Goal: Task Accomplishment & Management: Use online tool/utility

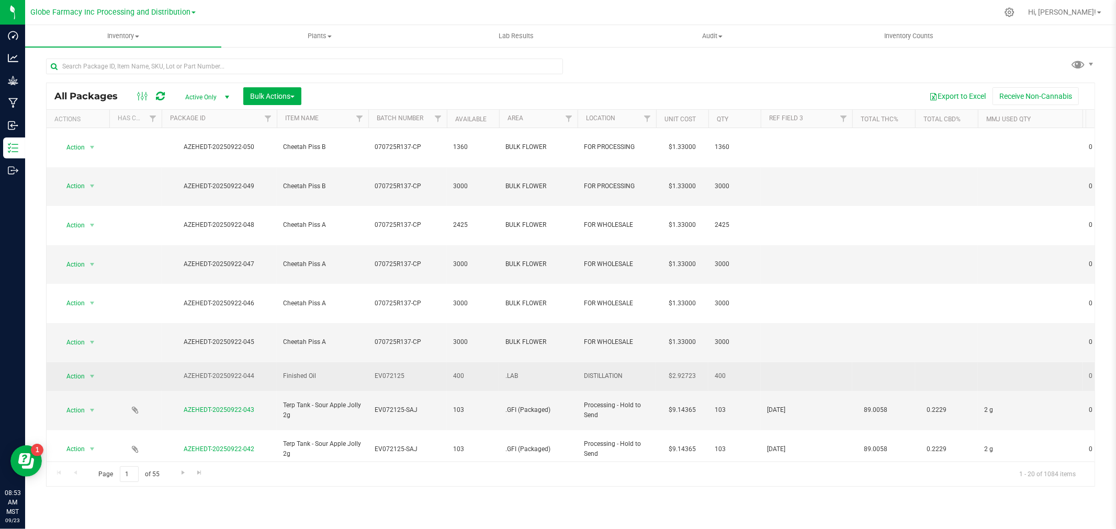
click at [410, 363] on td "EV072125" at bounding box center [407, 377] width 78 height 29
type input "EV072125-"
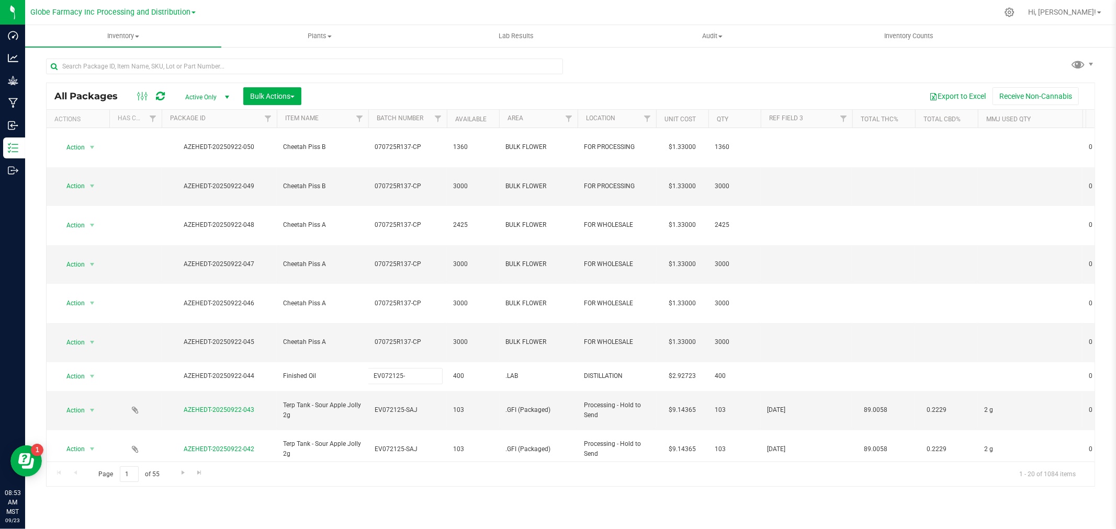
click at [410, 94] on div "All Packages Active Only Active Only Lab Samples Locked All Bulk Actions Add to…" at bounding box center [570, 285] width 1049 height 405
click at [160, 92] on icon at bounding box center [160, 96] width 9 height 10
click at [397, 71] on input "text" at bounding box center [304, 67] width 517 height 16
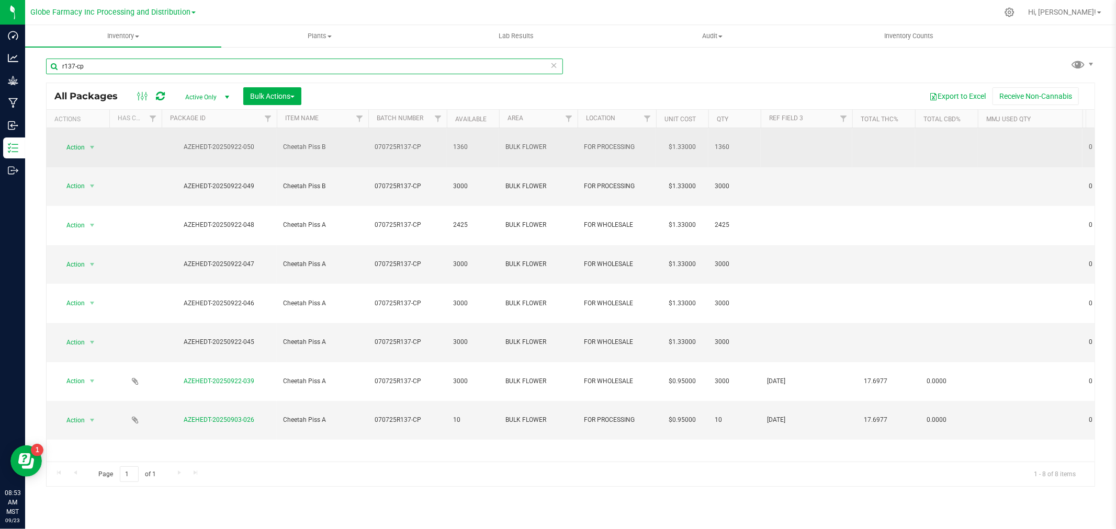
type input "r137-cp"
click at [423, 142] on span "070725R137-CP" at bounding box center [408, 147] width 66 height 10
type input "070725R137-C"
click at [422, 102] on div "All Packages Active Only Active Only Lab Samples Locked All Bulk Actions Add to…" at bounding box center [570, 285] width 1049 height 405
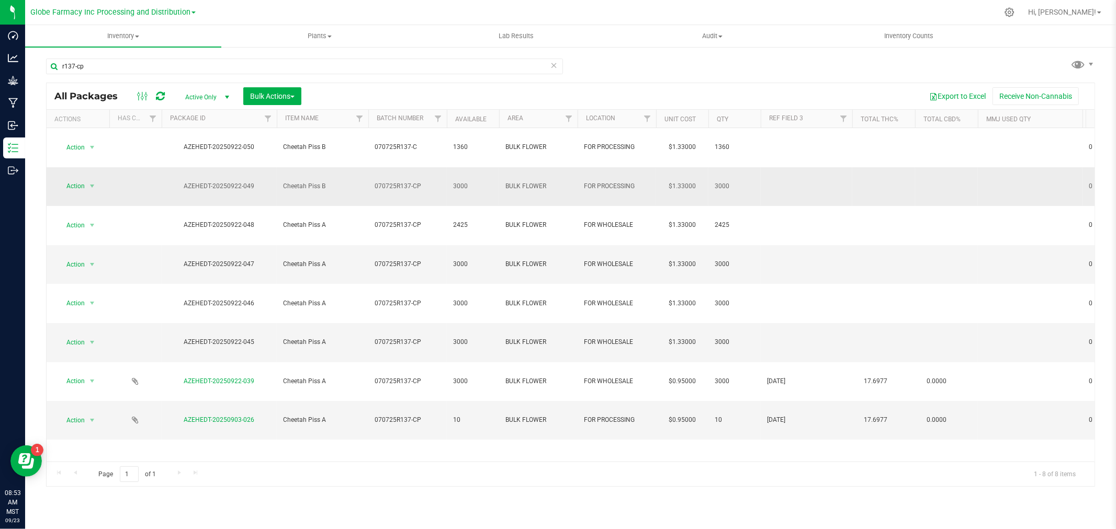
click at [420, 171] on td "070725R137-CP" at bounding box center [407, 186] width 78 height 39
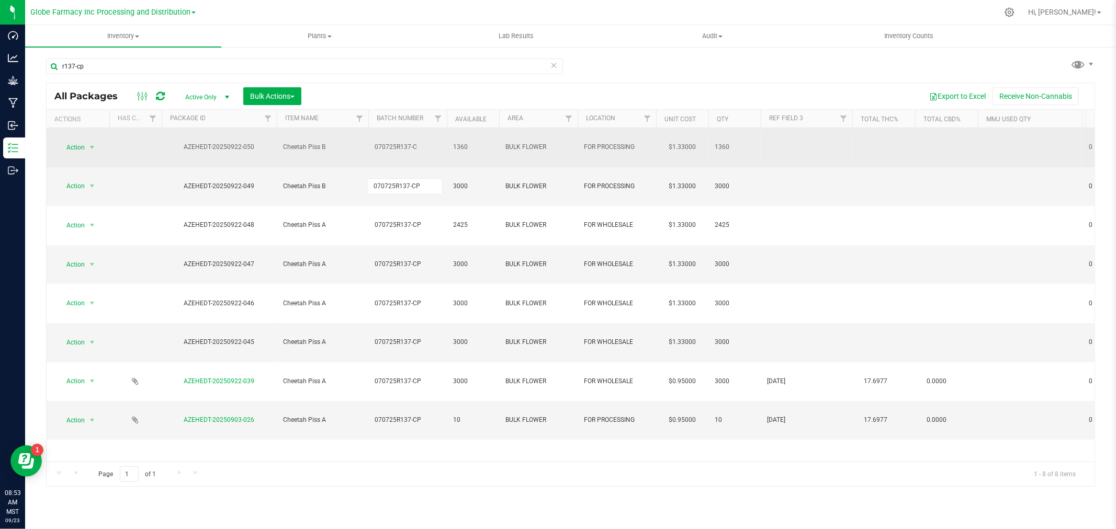
type input "070725R137-C"
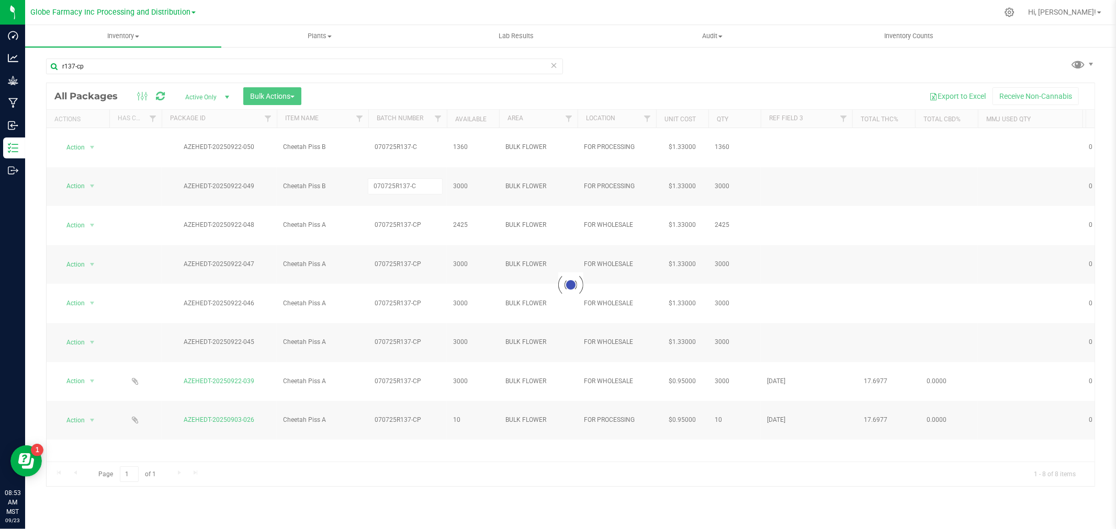
click at [415, 99] on div "Loading... All Packages Active Only Active Only Lab Samples Locked All Bulk Act…" at bounding box center [570, 285] width 1049 height 405
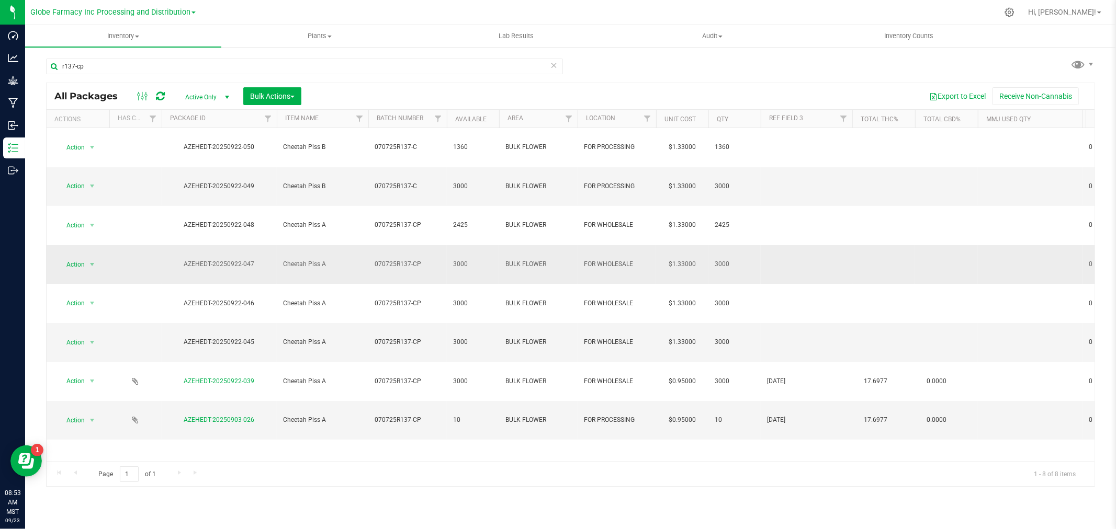
click at [420, 245] on td "070725R137-CP" at bounding box center [407, 264] width 78 height 39
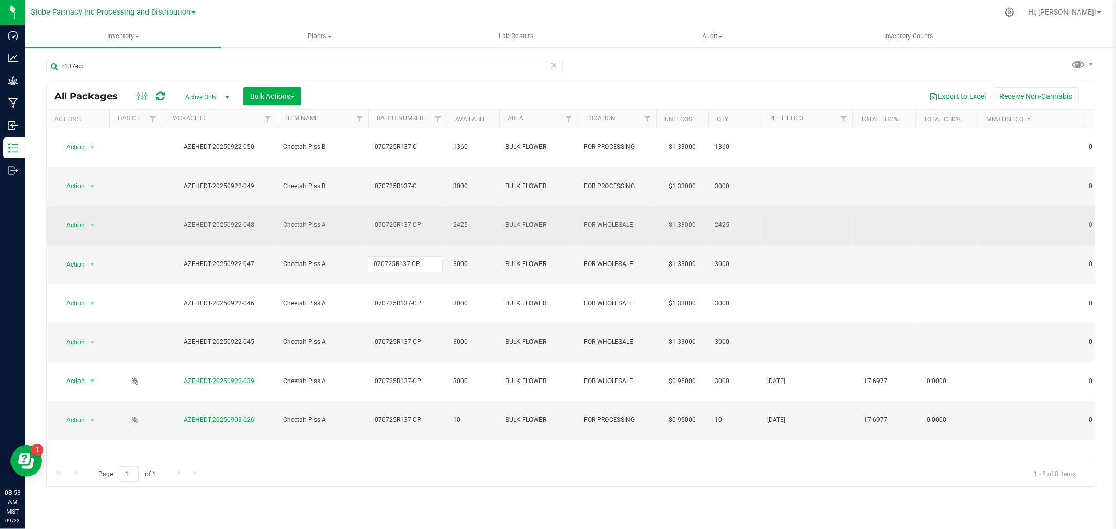
type input "070725R137-C"
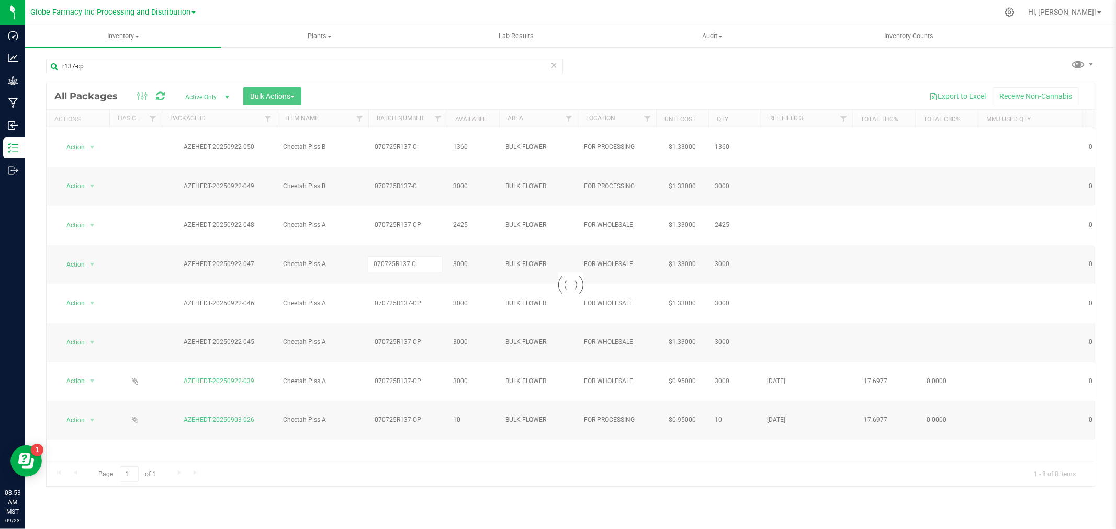
click at [430, 79] on div "r137-cp" at bounding box center [304, 71] width 517 height 24
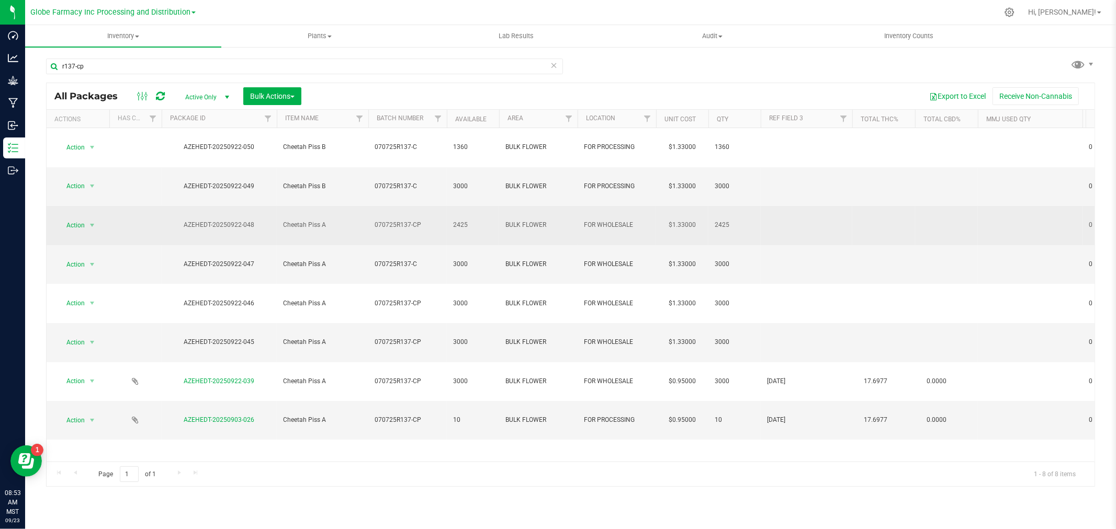
click at [432, 220] on span "070725R137-CP" at bounding box center [408, 225] width 66 height 10
type input "070725R137-C"
click at [425, 93] on div "All Packages Active Only Active Only Lab Samples Locked All Bulk Actions Add to…" at bounding box center [570, 285] width 1049 height 405
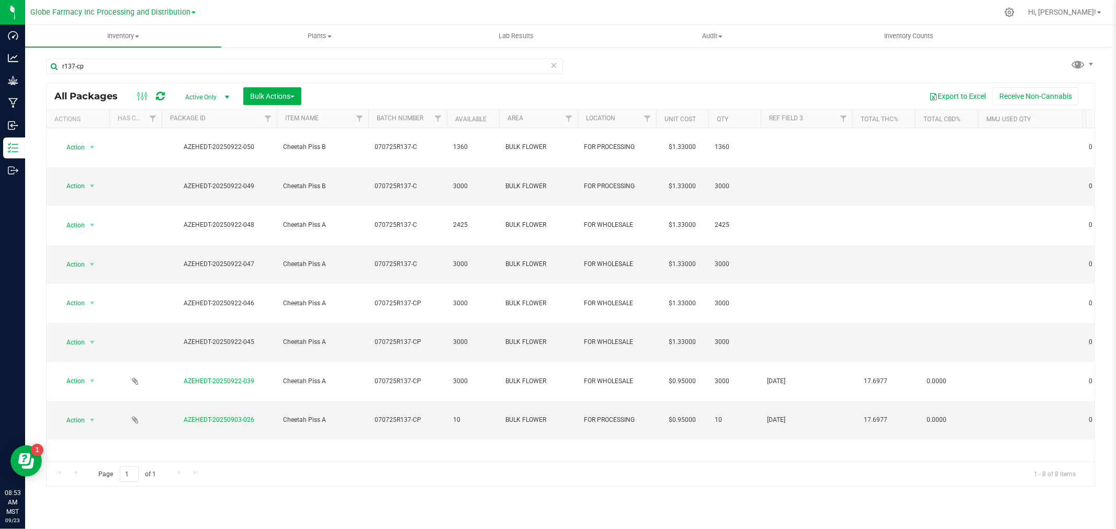
click at [424, 142] on span "070725R137-C" at bounding box center [408, 147] width 66 height 10
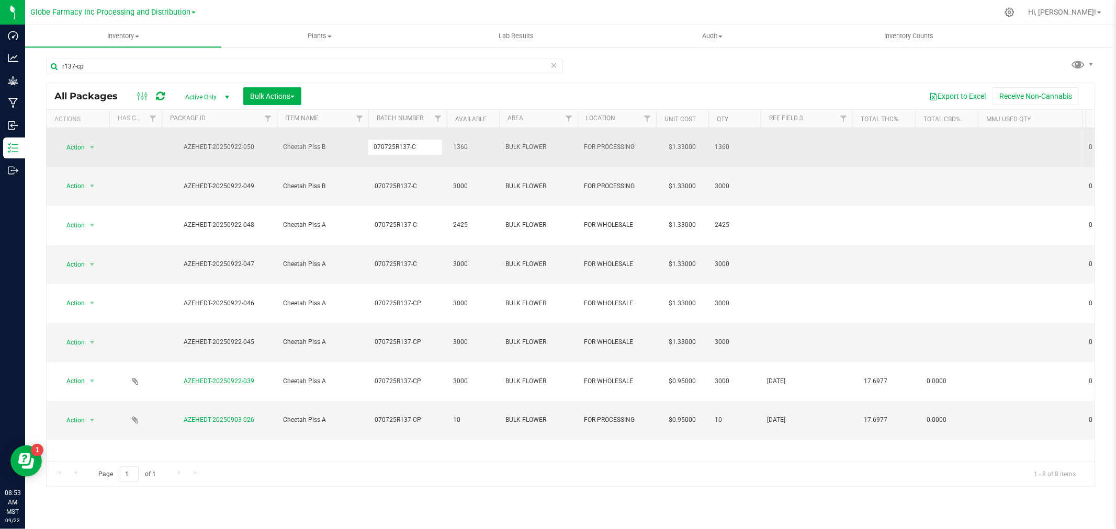
type input "070725R137-CP"
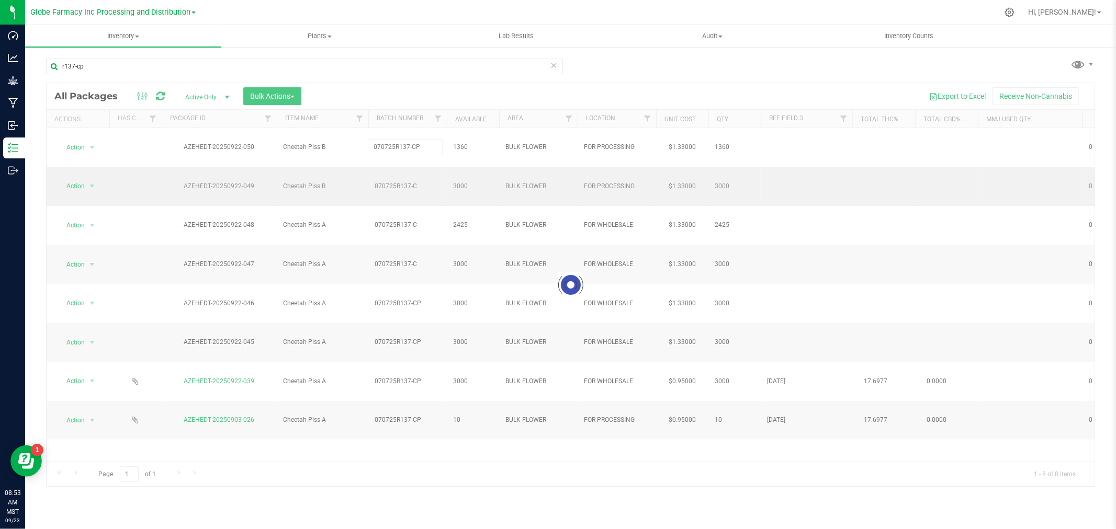
click at [416, 175] on div "Loading... All Packages Active Only Active Only Lab Samples Locked All Bulk Act…" at bounding box center [570, 285] width 1049 height 405
click at [424, 182] on span "070725R137-C" at bounding box center [408, 187] width 66 height 10
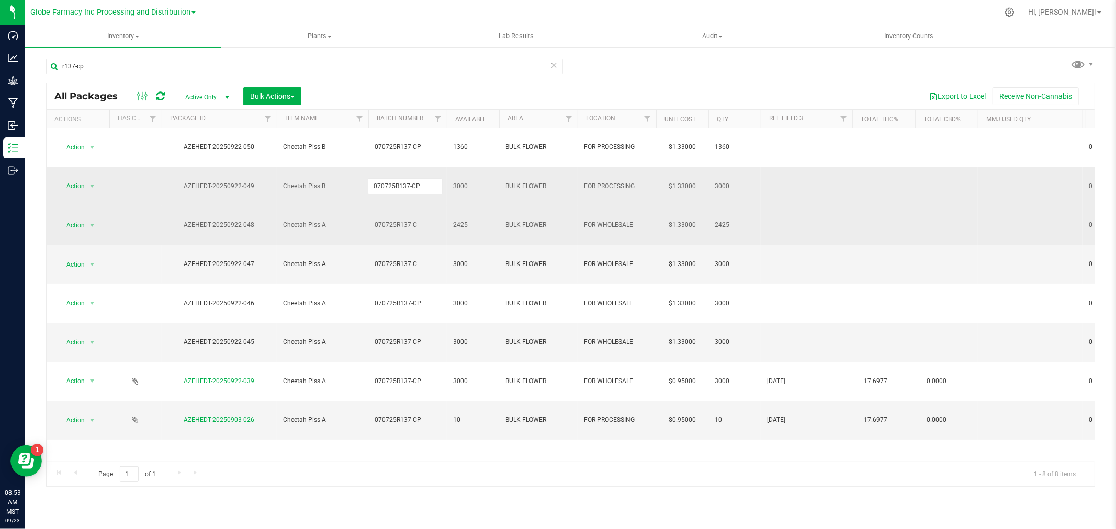
type input "070725R137-CP"
click at [390, 187] on div "All Packages Active Only Active Only Lab Samples Locked All Bulk Actions Add to…" at bounding box center [570, 285] width 1049 height 405
click at [425, 220] on span "070725R137-C" at bounding box center [408, 225] width 66 height 10
type input "070725R137-CP"
click at [390, 214] on div "All Packages Active Only Active Only Lab Samples Locked All Bulk Actions Add to…" at bounding box center [570, 285] width 1049 height 405
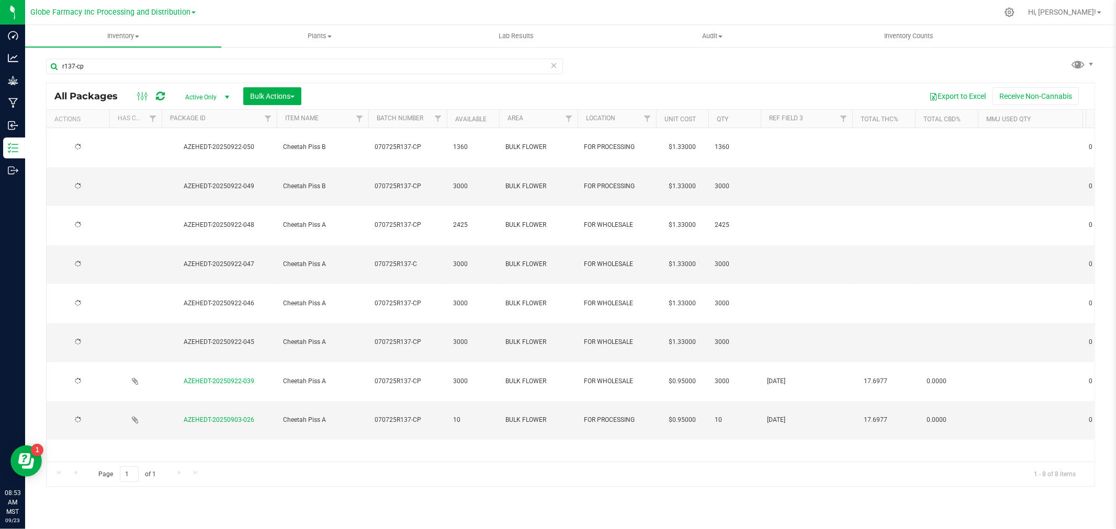
click at [438, 259] on span "070725R137-C" at bounding box center [408, 264] width 66 height 10
type input "070725R137-CP"
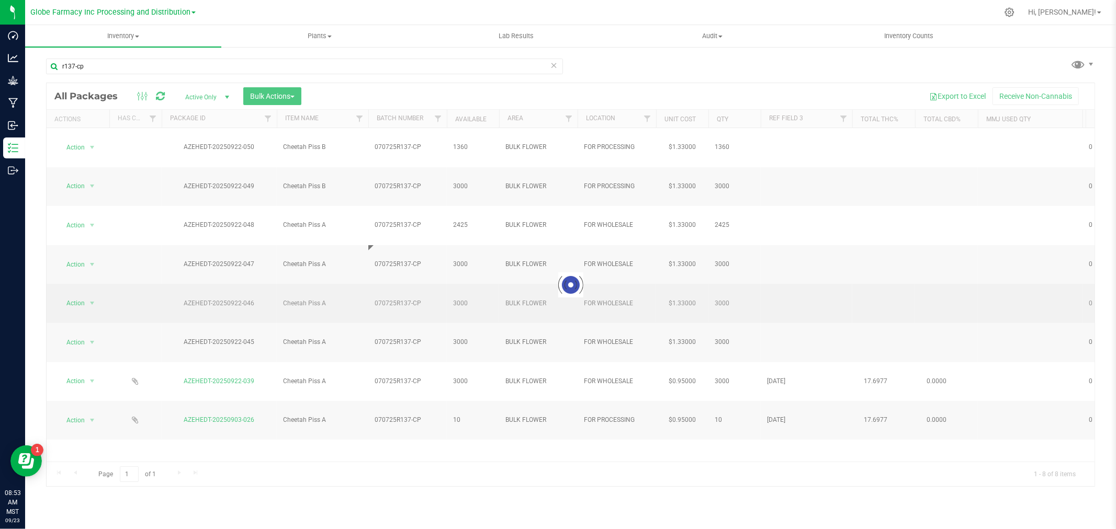
click at [436, 234] on div "Loading... All Packages Active Only Active Only Lab Samples Locked All Bulk Act…" at bounding box center [570, 285] width 1049 height 405
click at [435, 299] on span "070725R137-CP" at bounding box center [408, 304] width 66 height 10
type input "070725R137-C"
click at [368, 296] on input "070725R137-C" at bounding box center [405, 304] width 75 height 16
click at [378, 259] on div "Loading... All Packages Active Only Active Only Lab Samples Locked All Bulk Act…" at bounding box center [570, 285] width 1049 height 405
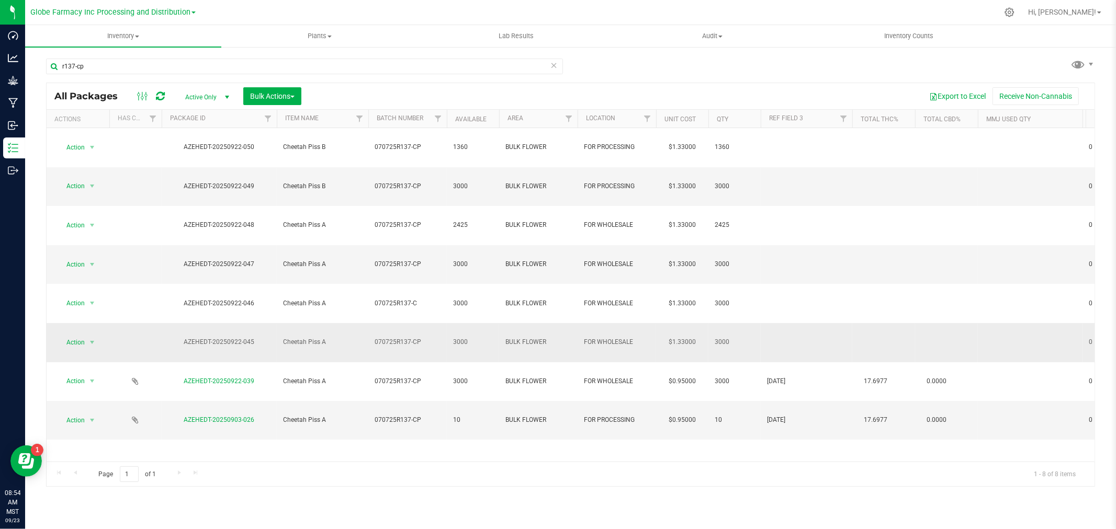
click at [427, 337] on span "070725R137-CP" at bounding box center [408, 342] width 66 height 10
type input "070725R137-C"
click at [338, 270] on div "All Packages Active Only Active Only Lab Samples Locked All Bulk Actions Add to…" at bounding box center [570, 285] width 1049 height 405
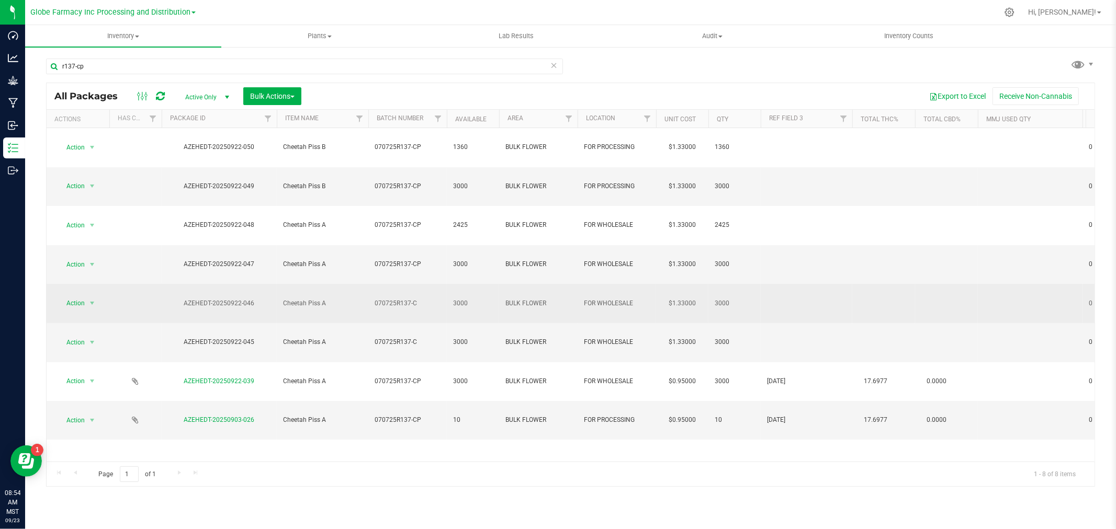
click at [427, 299] on span "070725R137-C" at bounding box center [408, 304] width 66 height 10
type input "070725R137-CP"
click at [375, 296] on input "070725R137-CP" at bounding box center [405, 304] width 75 height 16
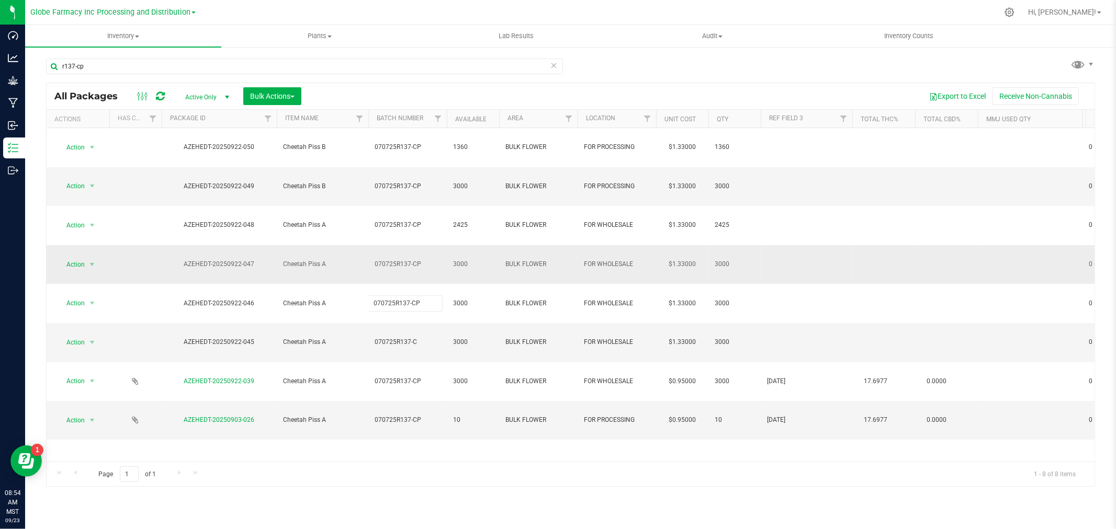
click at [378, 207] on div "All Packages Active Only Active Only Lab Samples Locked All Bulk Actions Add to…" at bounding box center [570, 285] width 1049 height 405
click at [426, 337] on span "070725R137-C" at bounding box center [408, 342] width 66 height 10
type input "070725R137-CP"
click at [420, 383] on div "All Packages Active Only Active Only Lab Samples Locked All Bulk Actions Add to…" at bounding box center [570, 285] width 1049 height 405
click at [157, 90] on span at bounding box center [160, 96] width 9 height 13
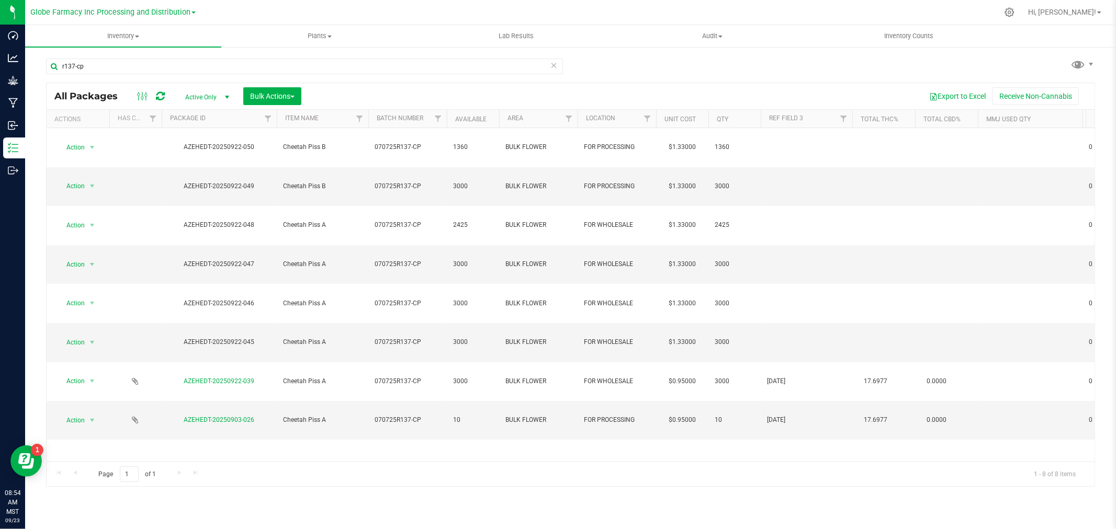
click at [157, 92] on icon at bounding box center [160, 96] width 9 height 10
click at [555, 64] on icon at bounding box center [553, 65] width 7 height 13
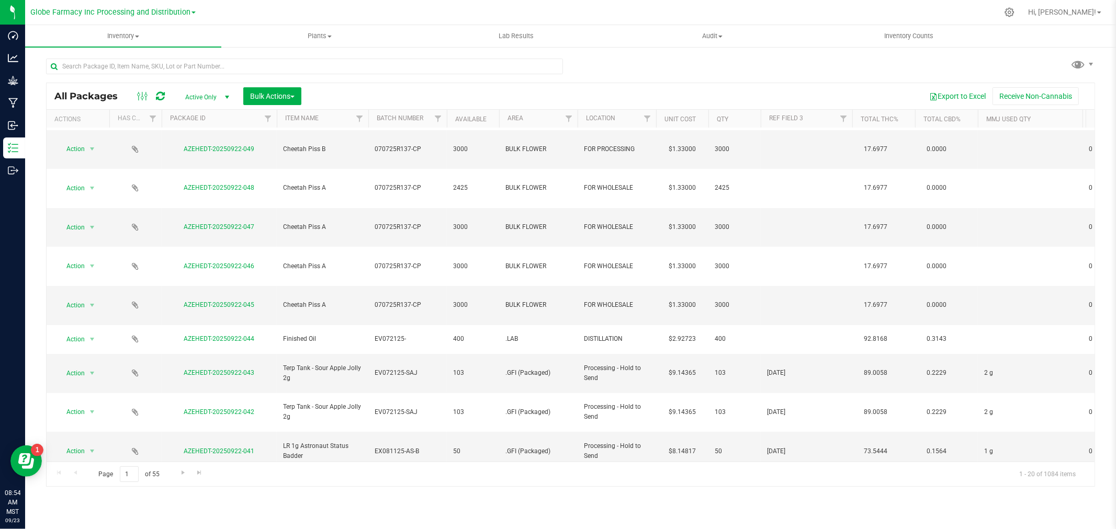
scroll to position [58, 0]
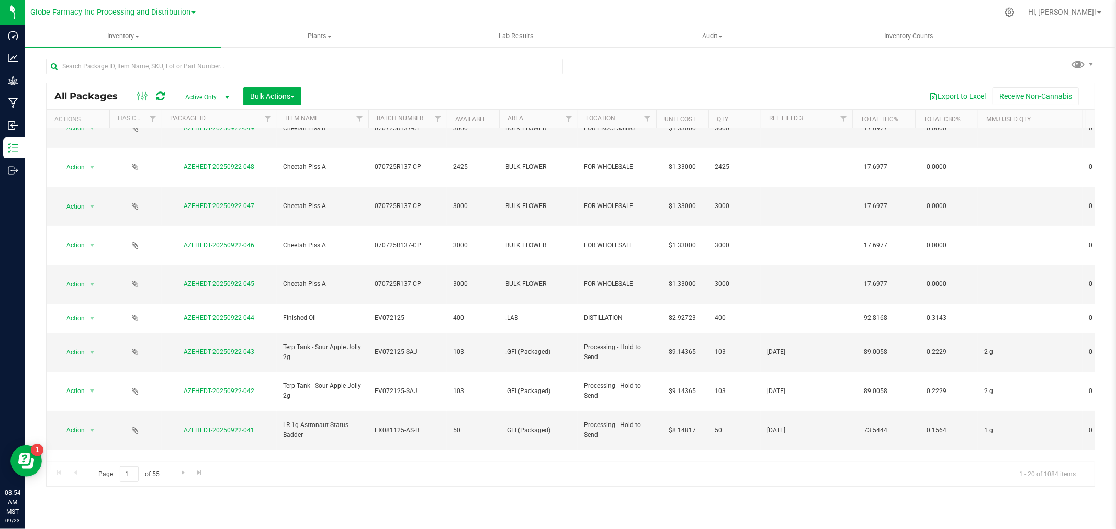
click at [783, 504] on span "[DATE]" at bounding box center [806, 509] width 79 height 10
click at [783, 501] on input "[DATE]" at bounding box center [804, 509] width 88 height 16
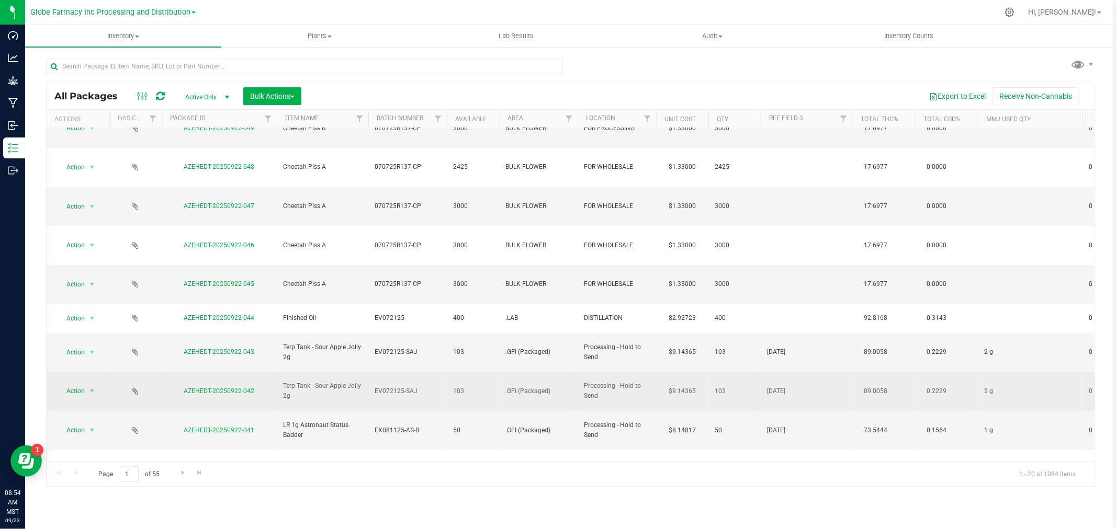
scroll to position [0, 0]
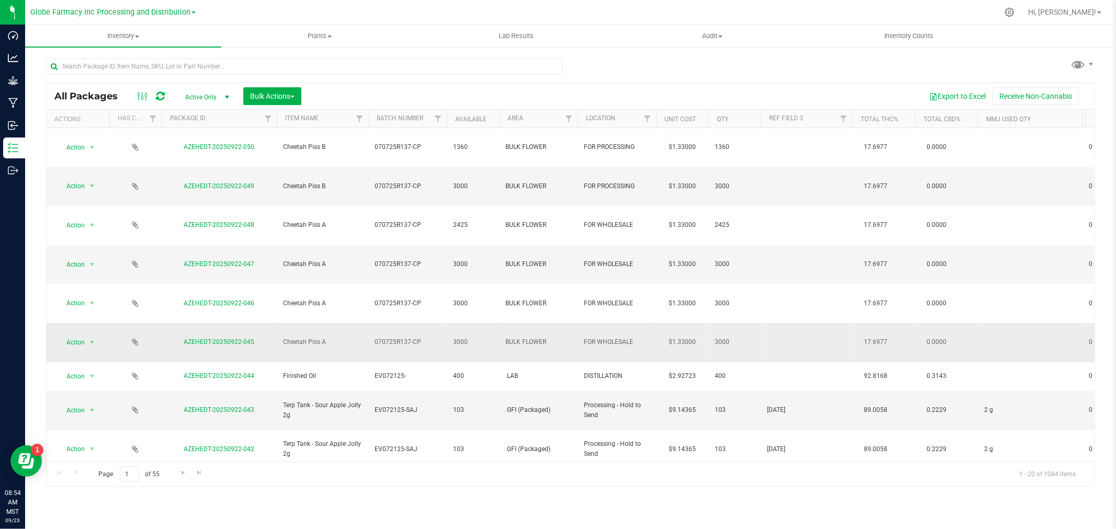
click at [787, 323] on td at bounding box center [807, 342] width 92 height 39
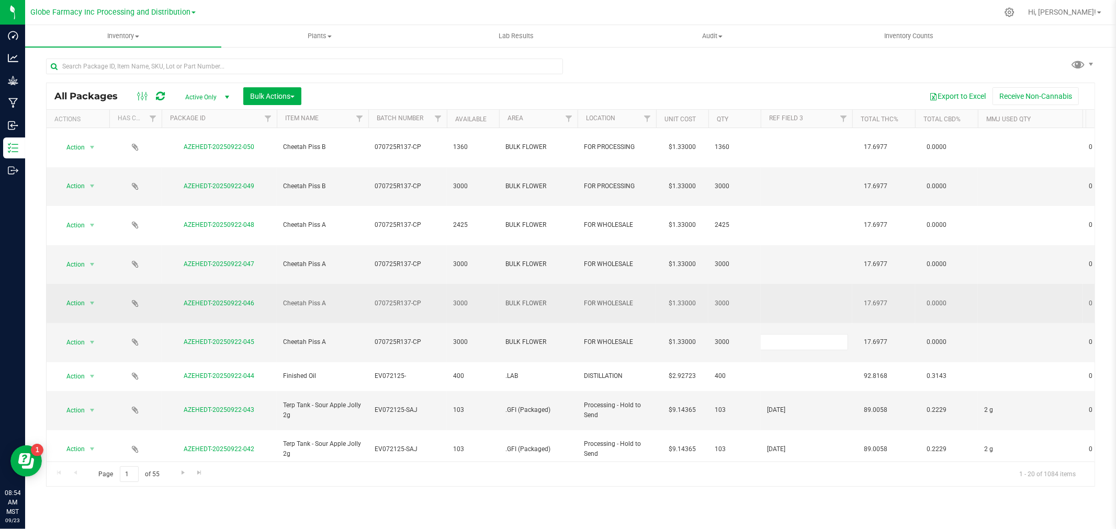
type input "[DATE]"
click at [789, 230] on div "All Packages Active Only Active Only Lab Samples Locked All Bulk Actions Add to…" at bounding box center [570, 285] width 1049 height 405
click at [790, 284] on td at bounding box center [807, 303] width 92 height 39
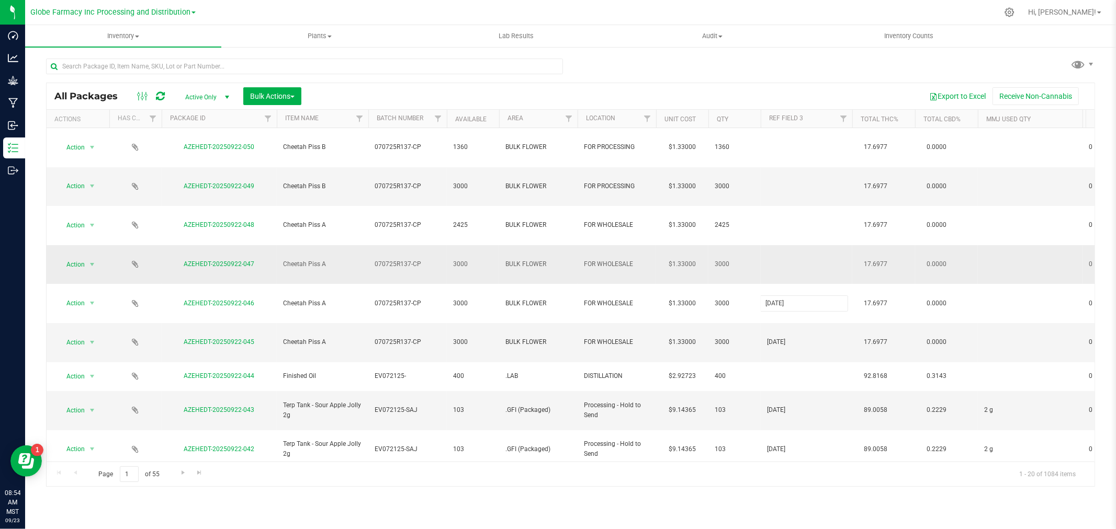
click at [790, 212] on div "All Packages Active Only Active Only Lab Samples Locked All Bulk Actions Add to…" at bounding box center [570, 285] width 1049 height 405
type input "[DATE]"
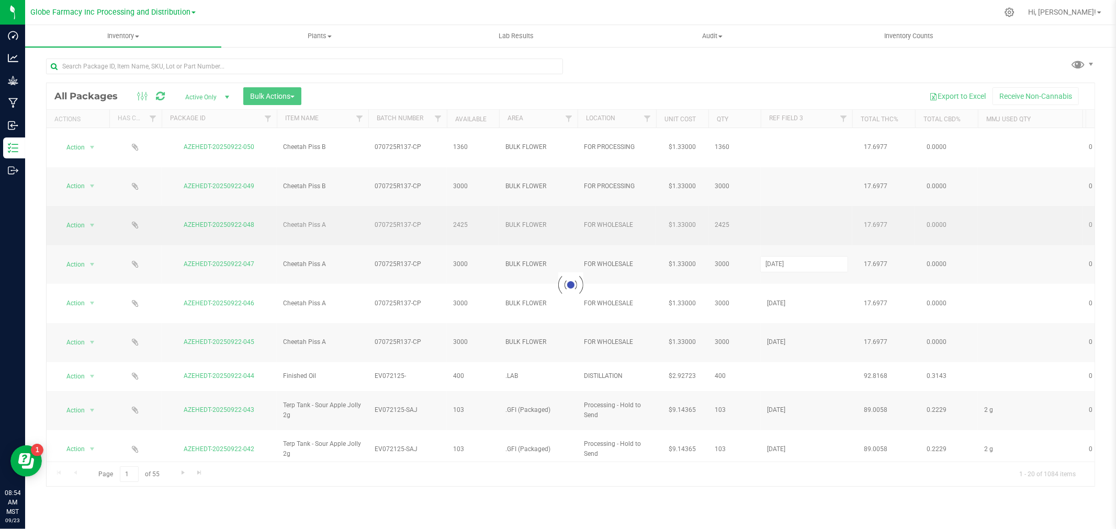
click at [790, 190] on div "Loading... All Packages Active Only Active Only Lab Samples Locked All Bulk Act…" at bounding box center [570, 285] width 1049 height 405
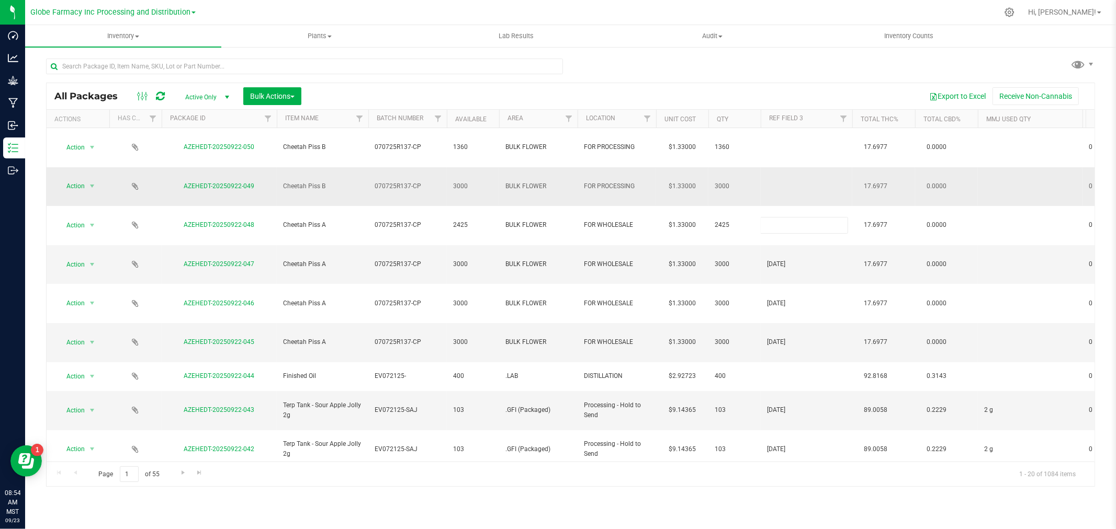
type input "[DATE]"
click at [791, 161] on div "Loading... All Packages Active Only Active Only Lab Samples Locked All Bulk Act…" at bounding box center [570, 285] width 1049 height 405
click at [790, 167] on td at bounding box center [807, 186] width 92 height 39
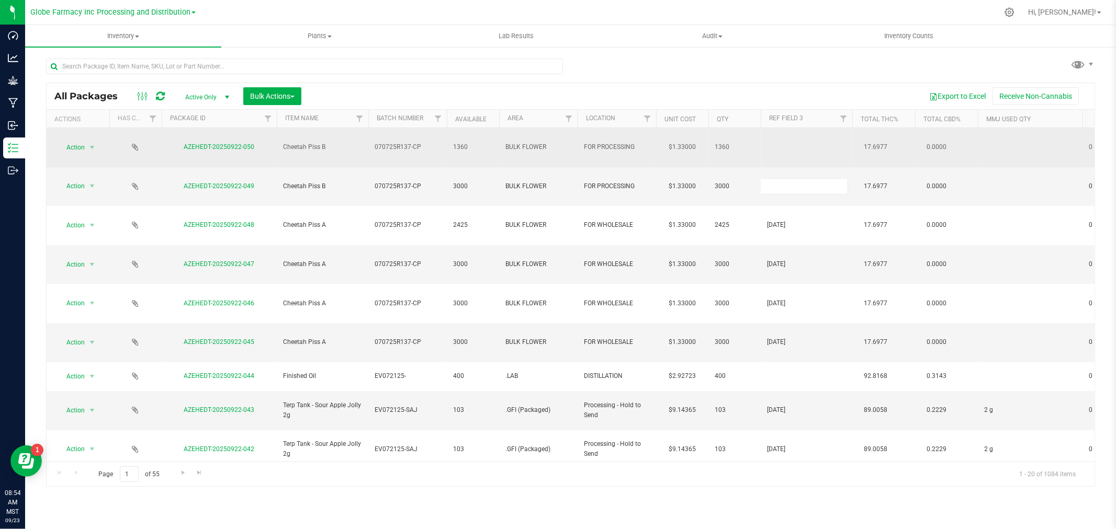
type input "[DATE]"
click at [790, 141] on div "All Packages Active Only Active Only Lab Samples Locked All Bulk Actions Add to…" at bounding box center [570, 285] width 1049 height 405
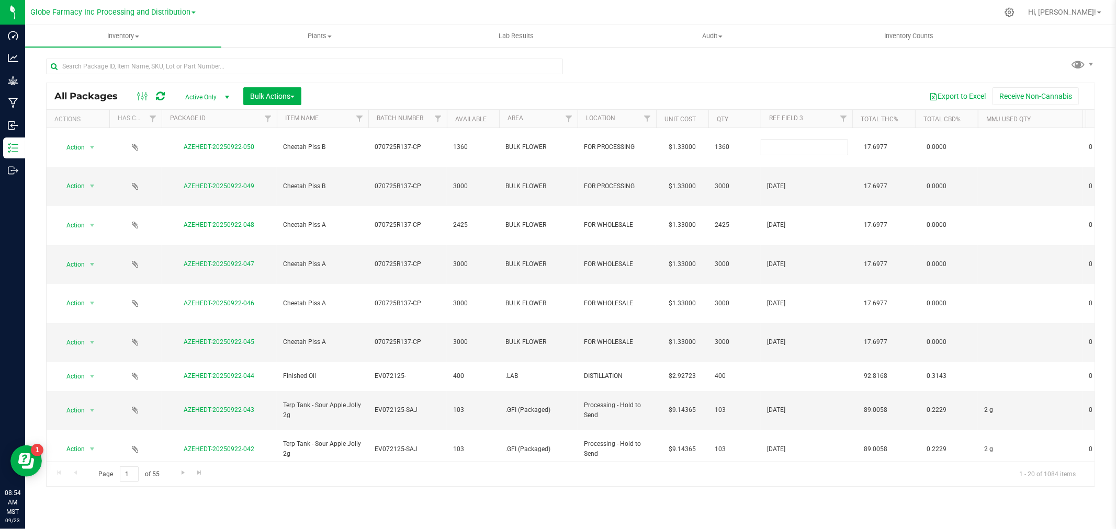
type input "[DATE]"
click at [781, 70] on div "Loading... All Packages Active Only Active Only Lab Samples Locked All Bulk Act…" at bounding box center [570, 268] width 1049 height 438
click at [156, 96] on icon at bounding box center [160, 96] width 9 height 10
